Goal: Transaction & Acquisition: Subscribe to service/newsletter

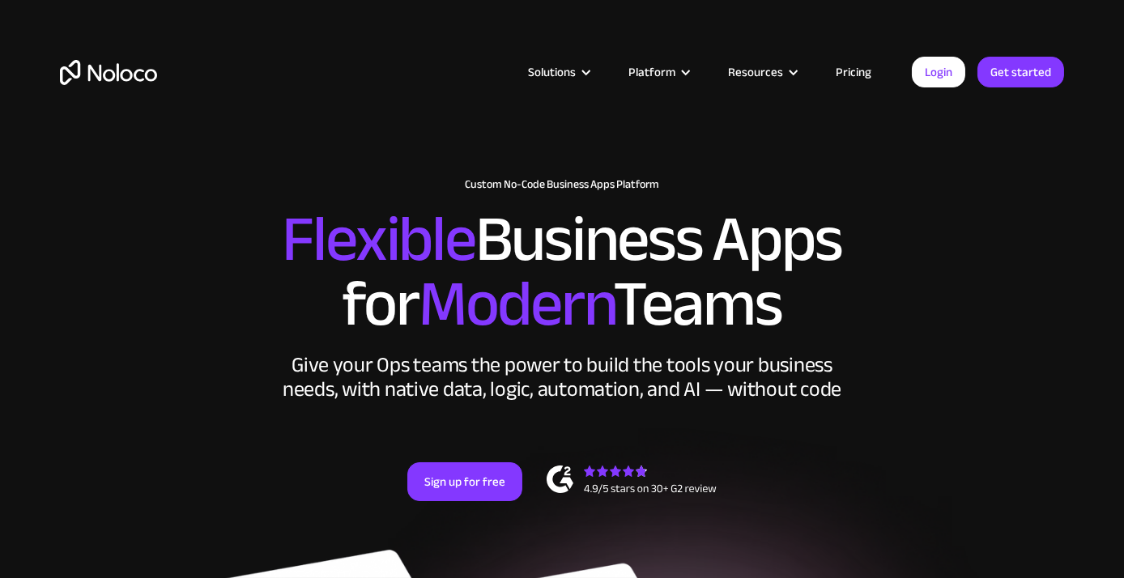
click at [844, 68] on link "Pricing" at bounding box center [854, 72] width 76 height 21
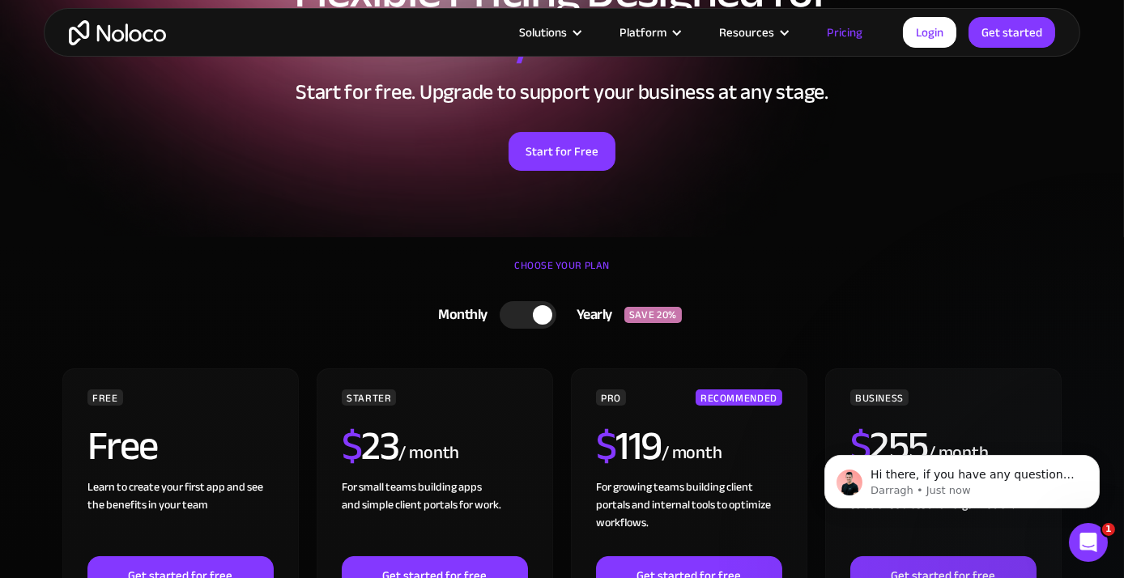
scroll to position [162, 0]
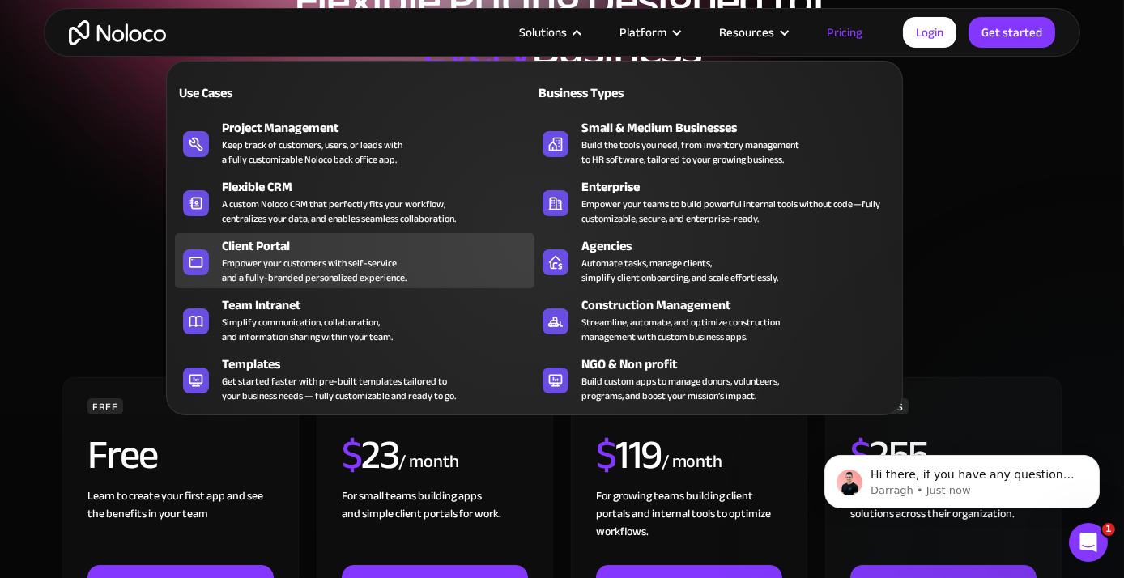
click at [327, 261] on div "Empower your customers with self-service and a fully-branded personalized exper…" at bounding box center [314, 270] width 185 height 29
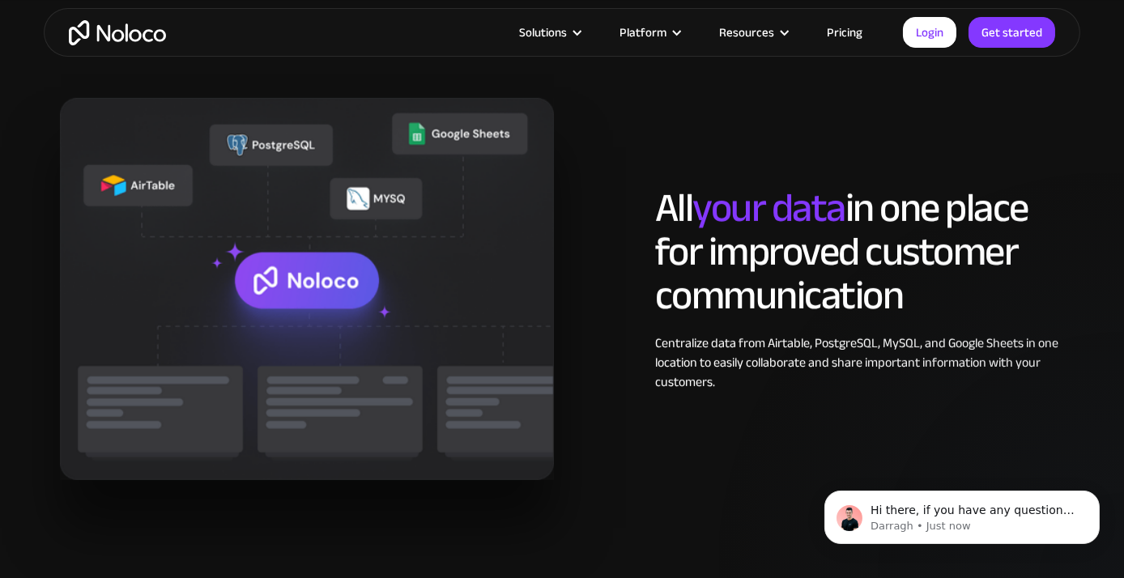
scroll to position [1944, 0]
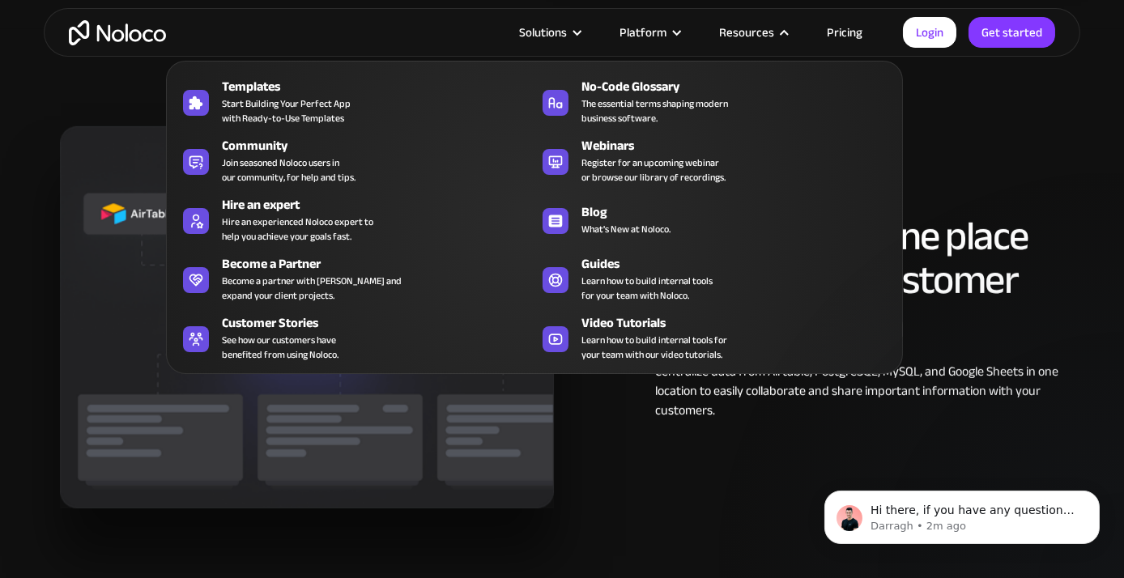
click at [844, 39] on nav "Templates Start Building Your Perfect App with Ready-to-Use Templates No-Code G…" at bounding box center [534, 206] width 737 height 336
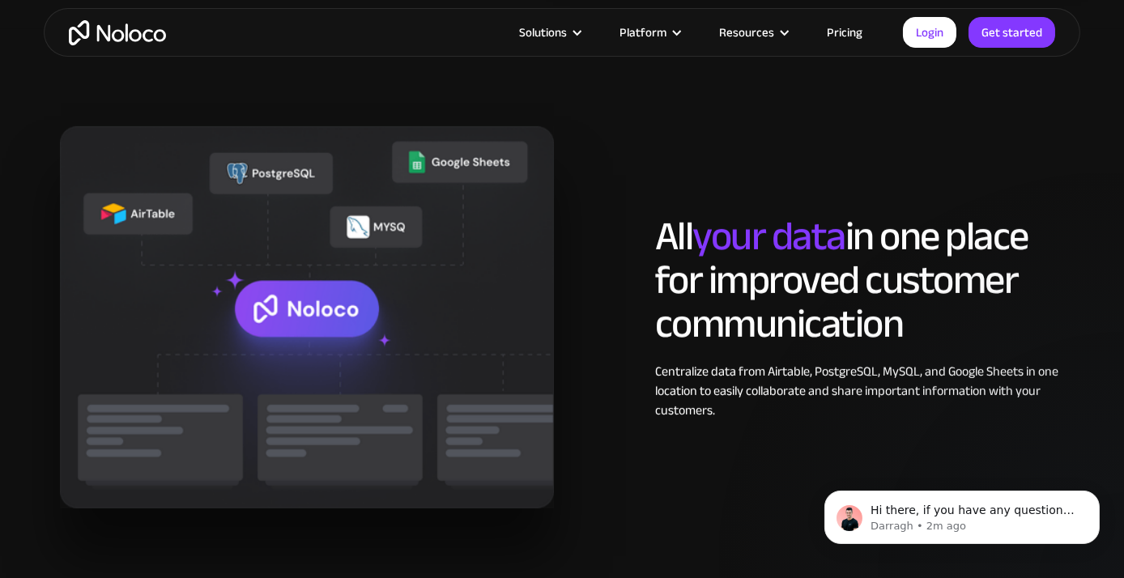
click at [853, 25] on link "Pricing" at bounding box center [845, 32] width 76 height 21
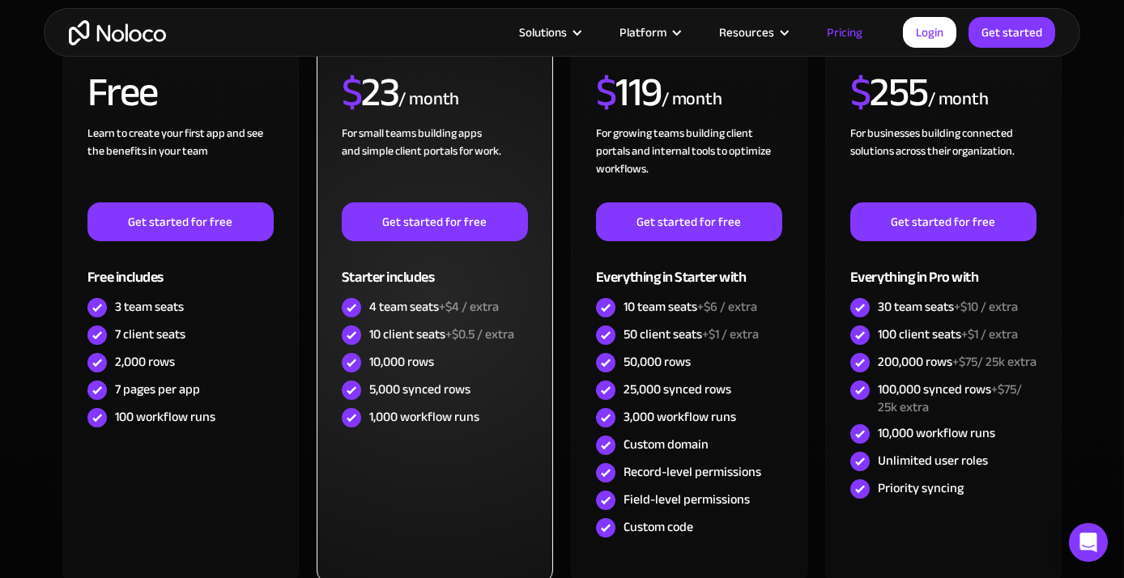
scroll to position [486, 0]
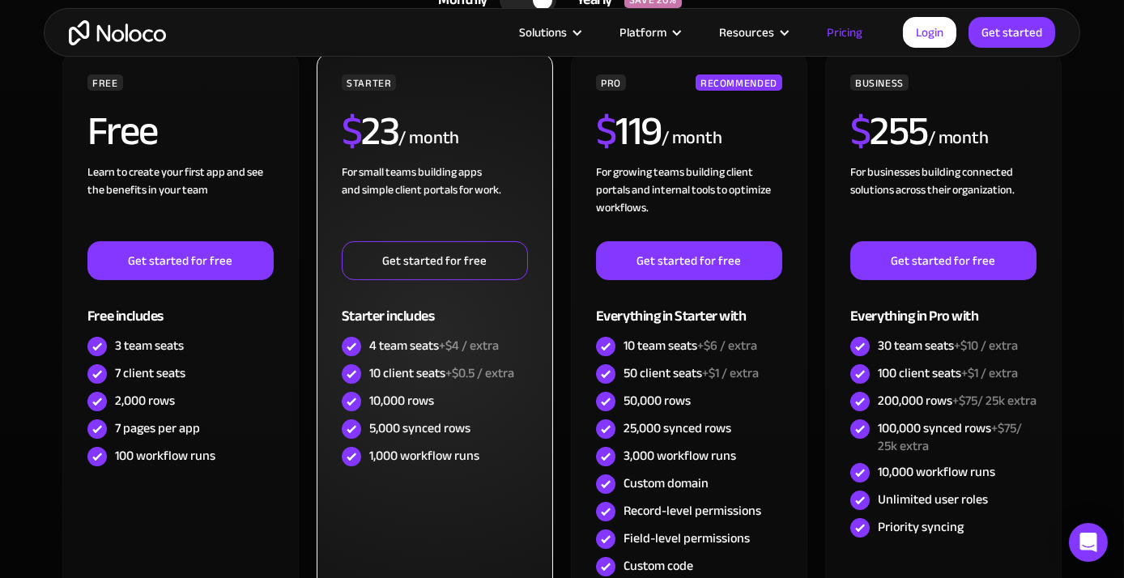
click at [450, 257] on link "Get started for free" at bounding box center [435, 260] width 186 height 39
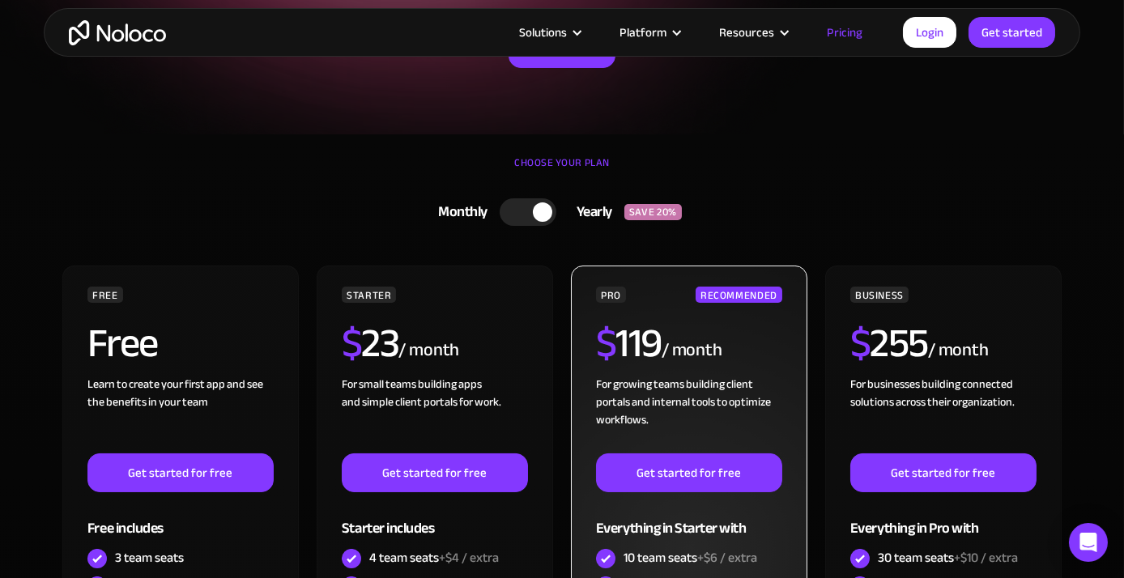
scroll to position [243, 0]
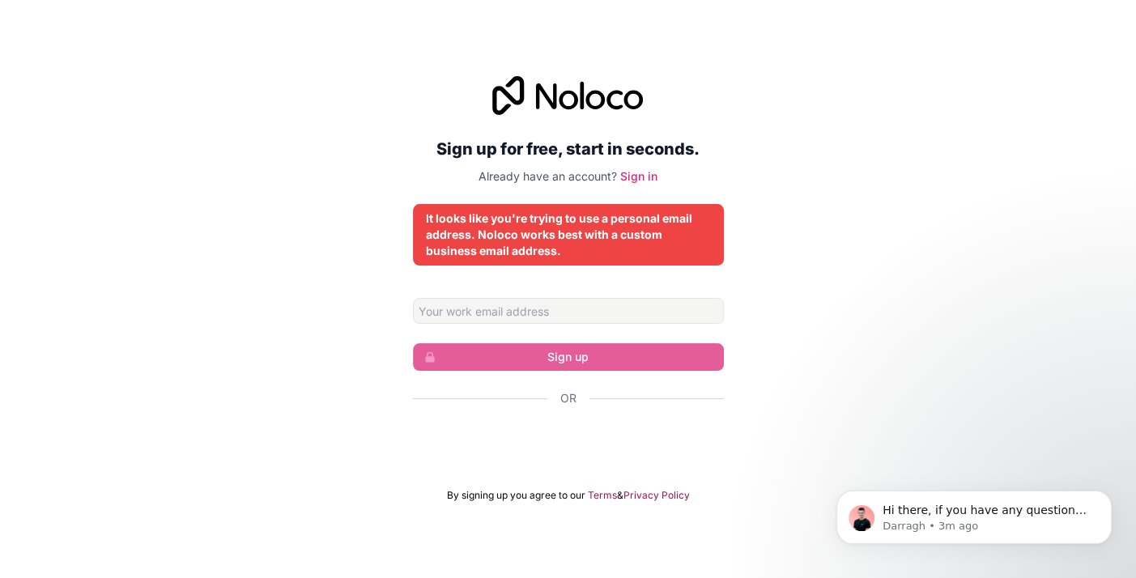
click at [180, 68] on div "Sign up for free, start in seconds. Already have an account? Sign in It looks l…" at bounding box center [568, 288] width 1136 height 471
click at [561, 242] on div "It looks like you're trying to use a personal email address. Noloco works best …" at bounding box center [568, 235] width 285 height 49
click at [529, 218] on div "It looks like you're trying to use a personal email address. Noloco works best …" at bounding box center [568, 235] width 285 height 49
click at [643, 169] on link "Sign in" at bounding box center [638, 176] width 37 height 14
